Goal: Information Seeking & Learning: Learn about a topic

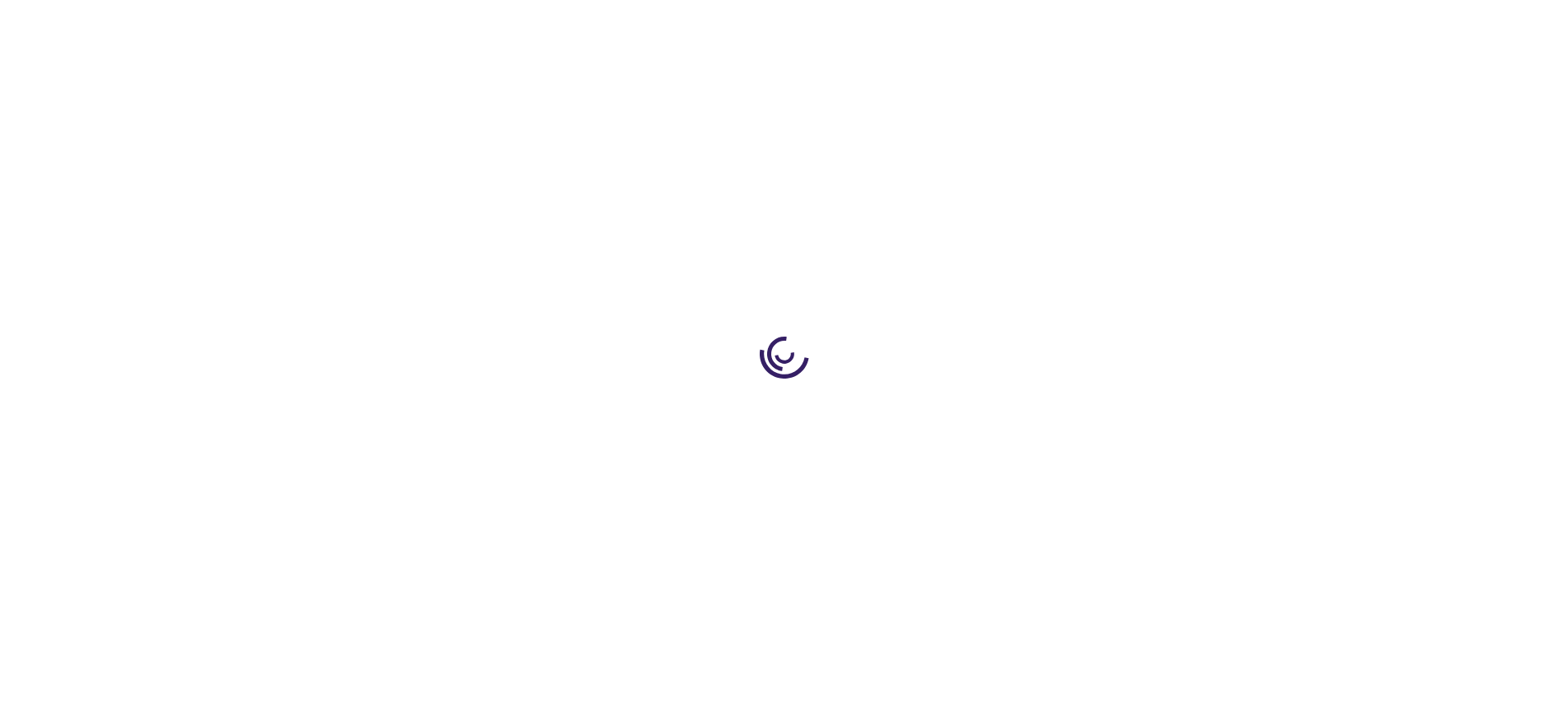
type input "0"
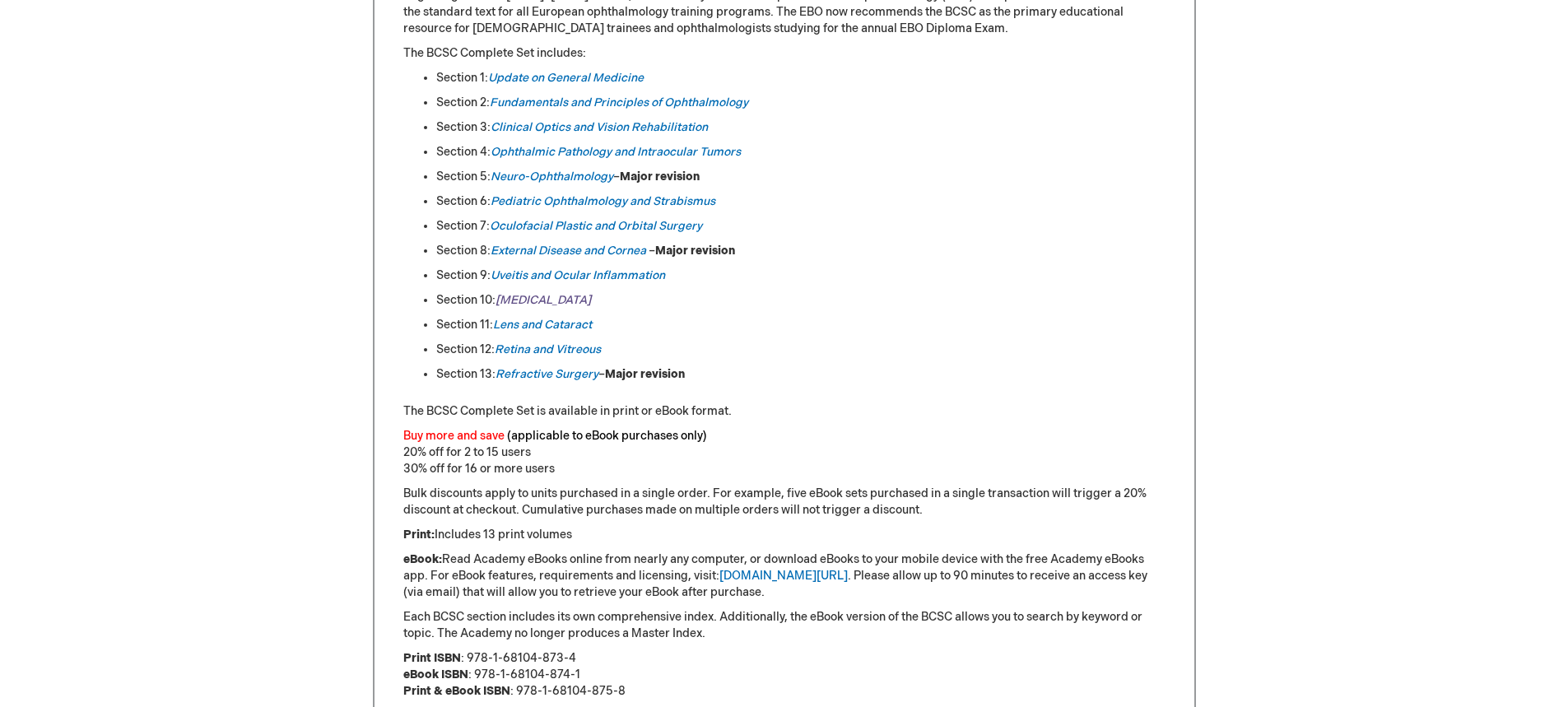
scroll to position [905, 0]
click at [556, 132] on link "Clinical Optics and Vision Rehabilitation" at bounding box center [598, 128] width 217 height 14
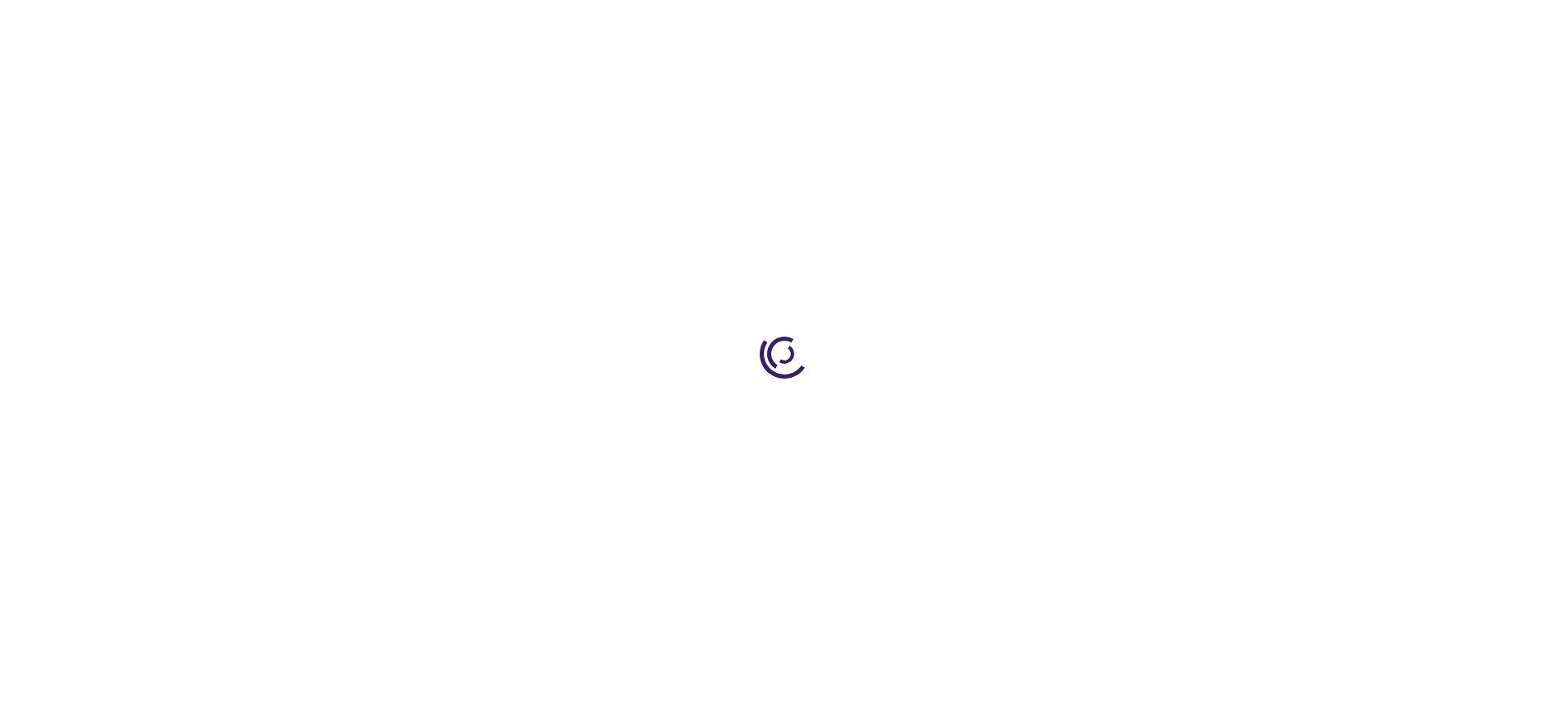
type input "0"
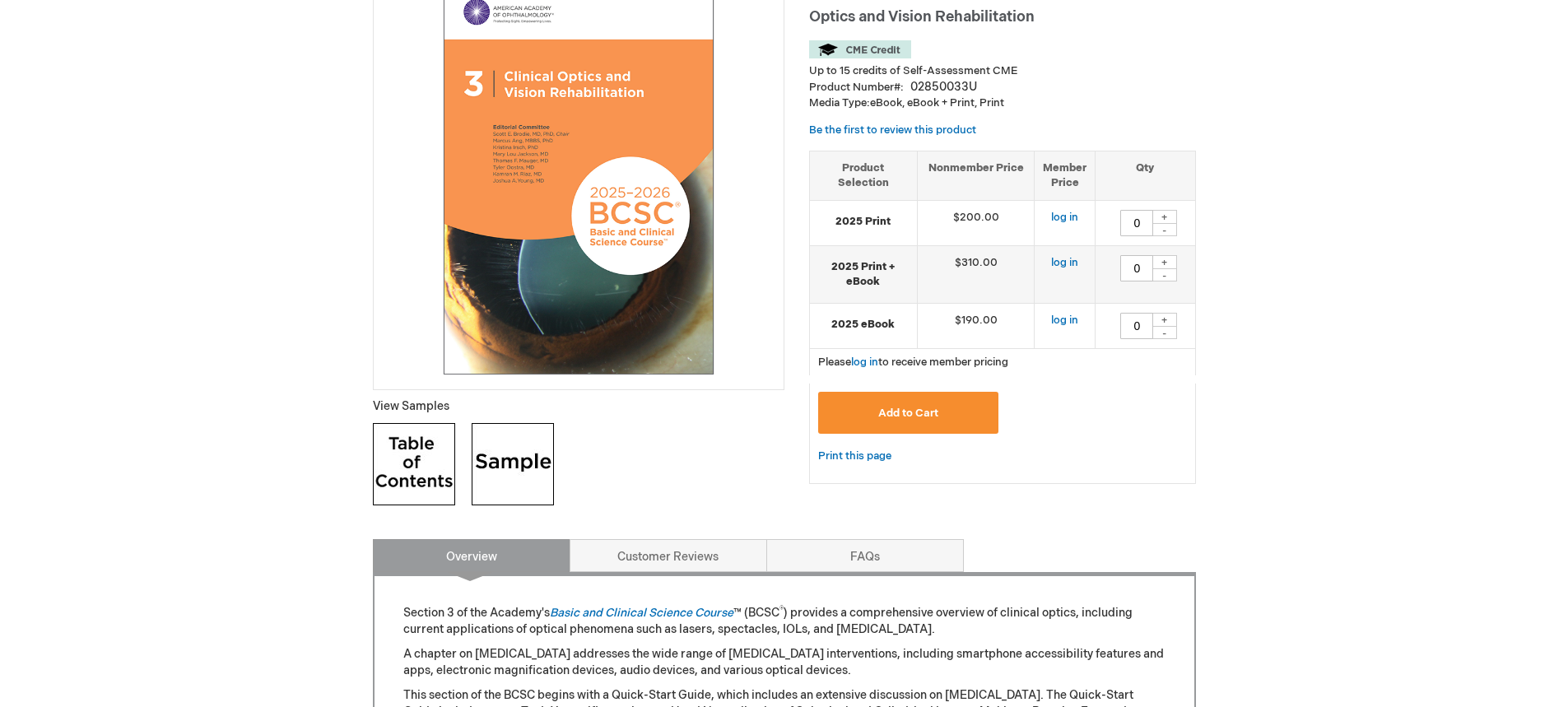
scroll to position [65, 0]
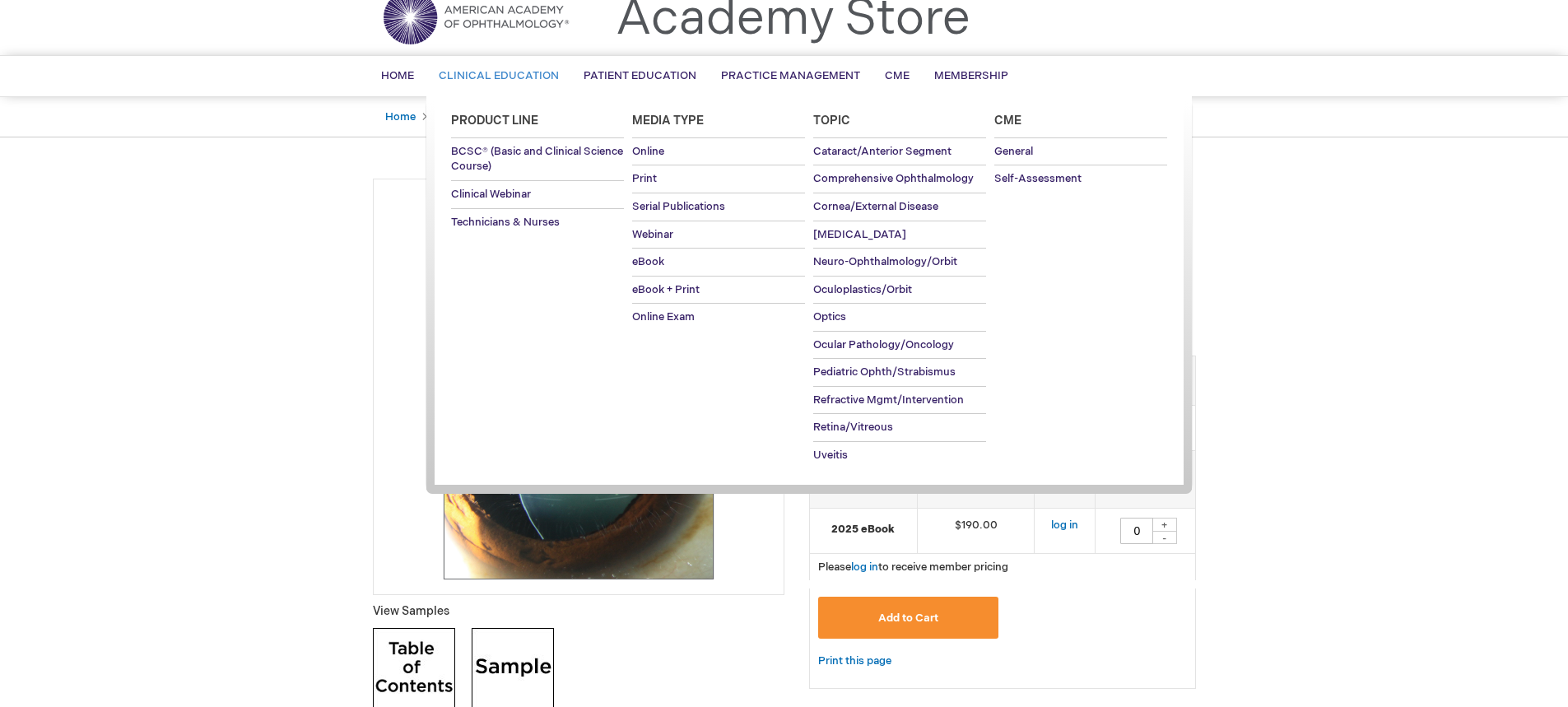
click at [505, 82] on span "Clinical Education" at bounding box center [499, 75] width 121 height 13
